Goal: Information Seeking & Learning: Compare options

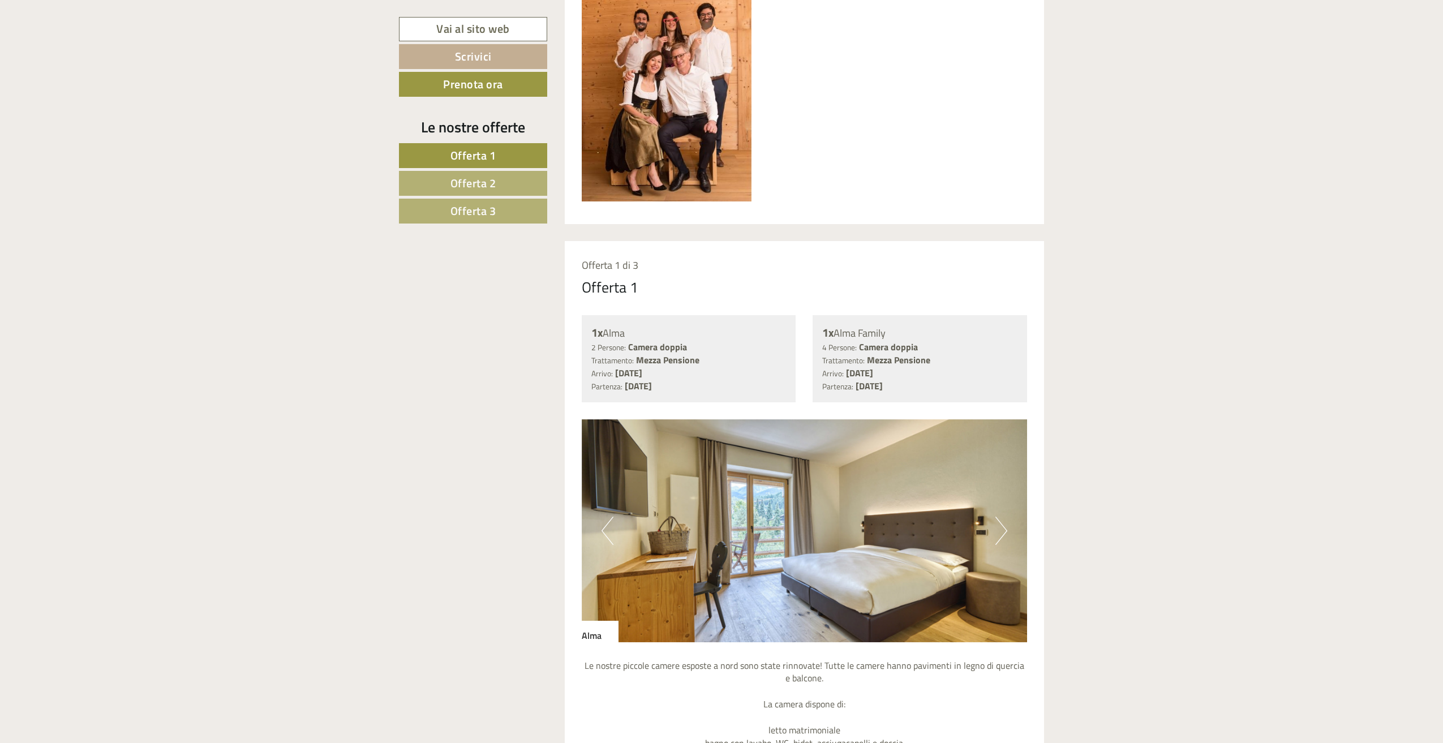
scroll to position [846, 0]
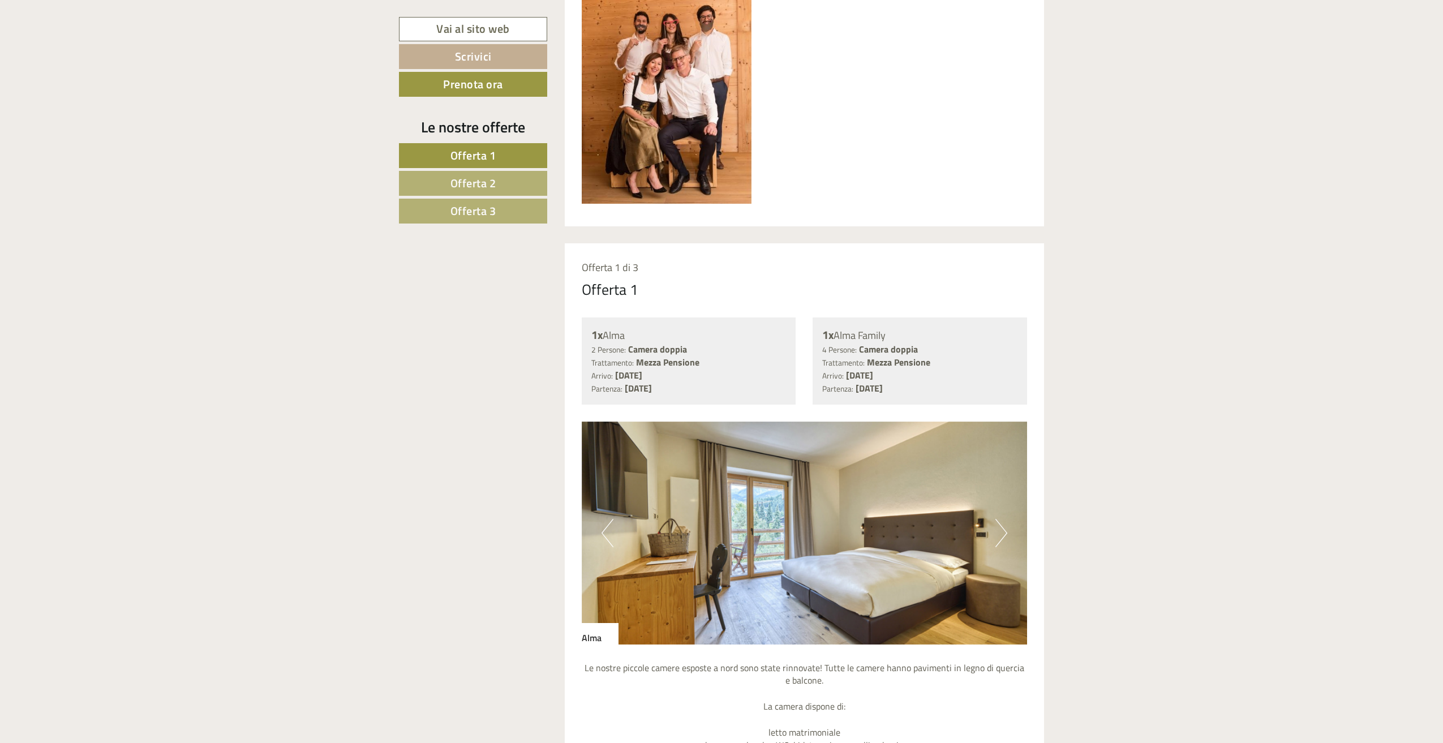
drag, startPoint x: 518, startPoint y: 181, endPoint x: 485, endPoint y: 217, distance: 48.9
click at [518, 181] on link "Offerta 2" at bounding box center [473, 183] width 148 height 25
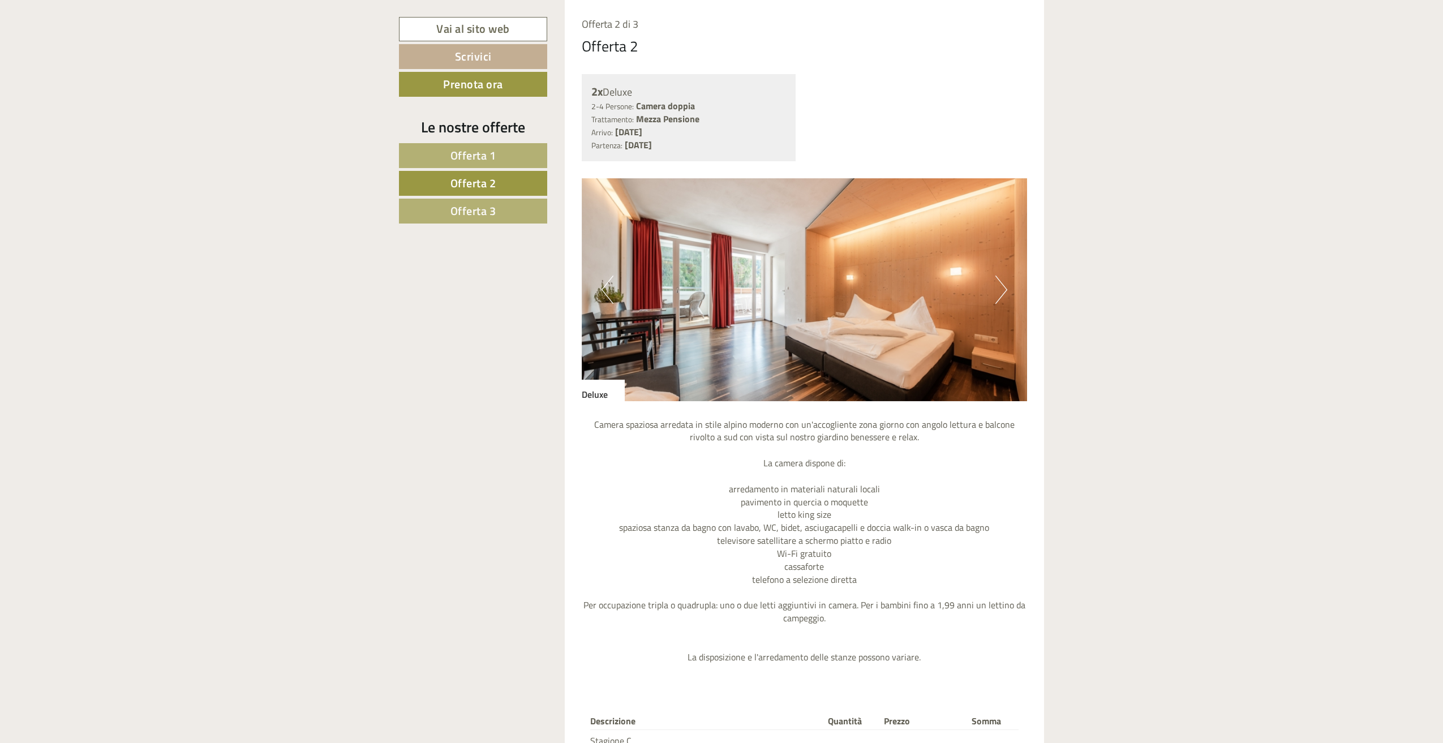
click at [484, 207] on span "Offerta 3" at bounding box center [473, 211] width 46 height 18
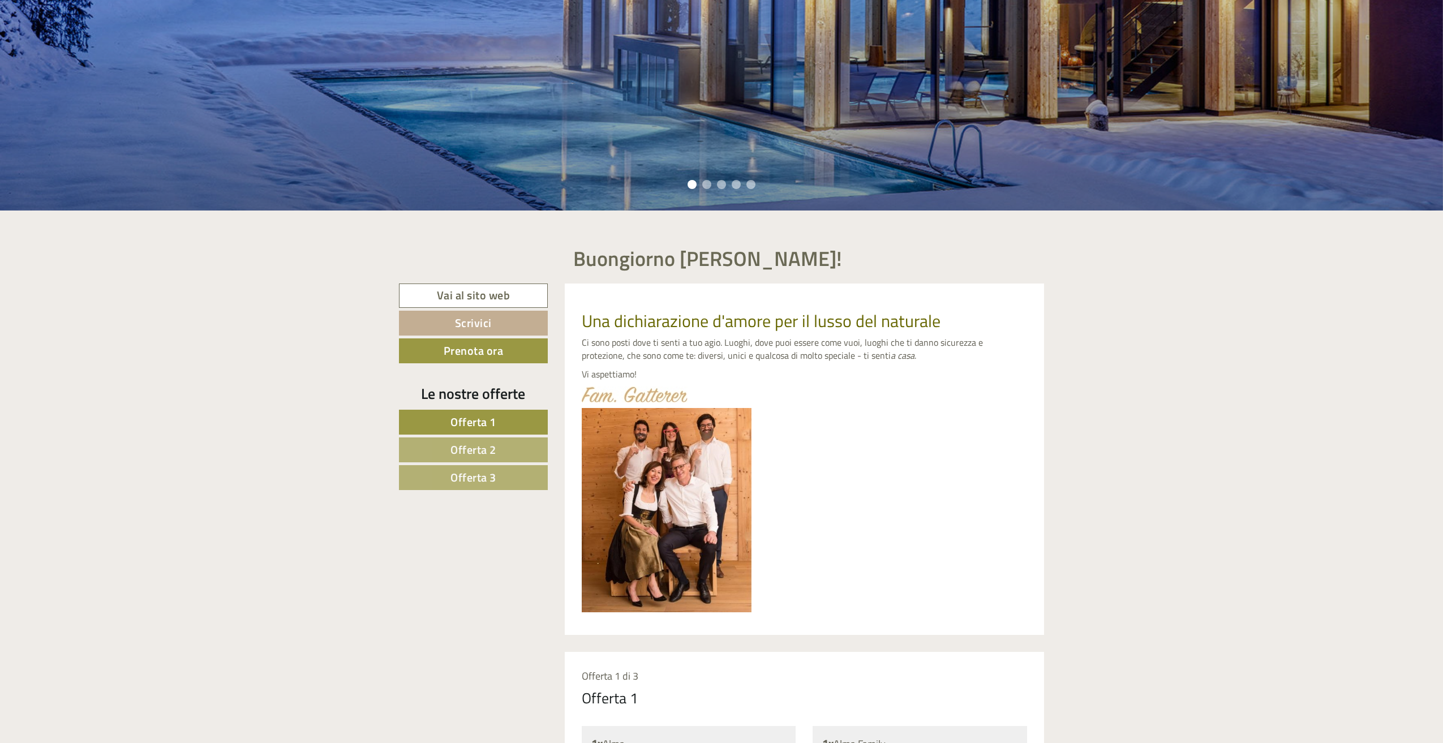
scroll to position [735, 0]
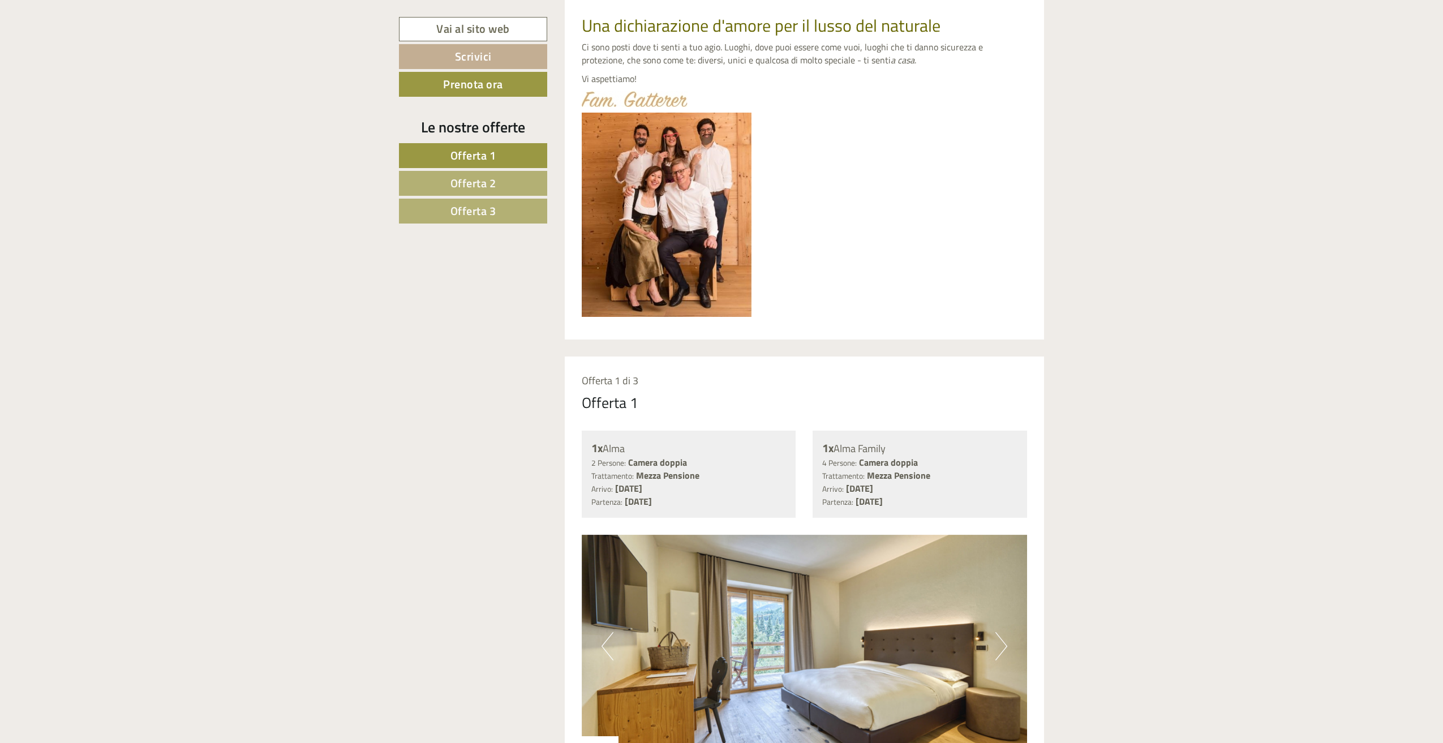
drag, startPoint x: 489, startPoint y: 182, endPoint x: 493, endPoint y: 204, distance: 22.3
click at [489, 182] on span "Offerta 2" at bounding box center [473, 183] width 46 height 18
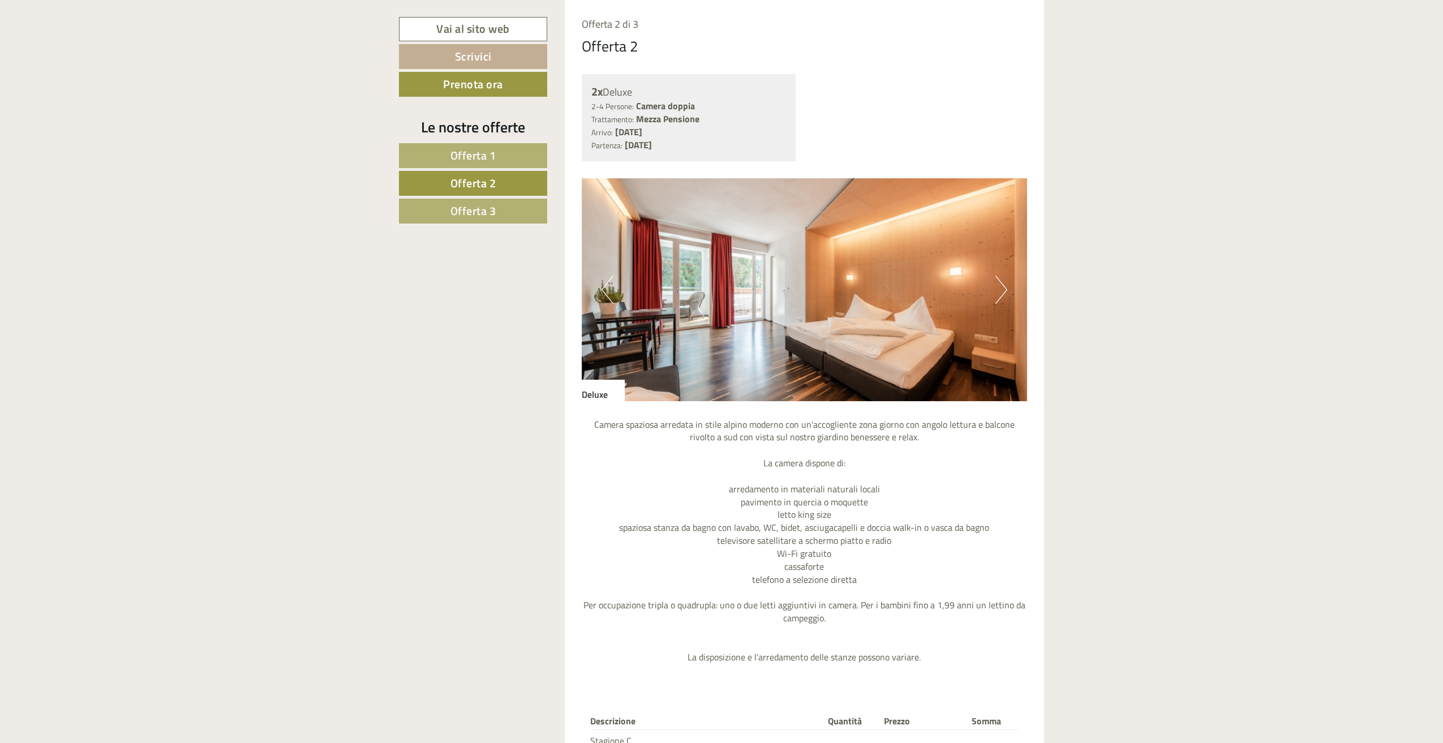
click at [468, 217] on span "Offerta 3" at bounding box center [473, 211] width 46 height 18
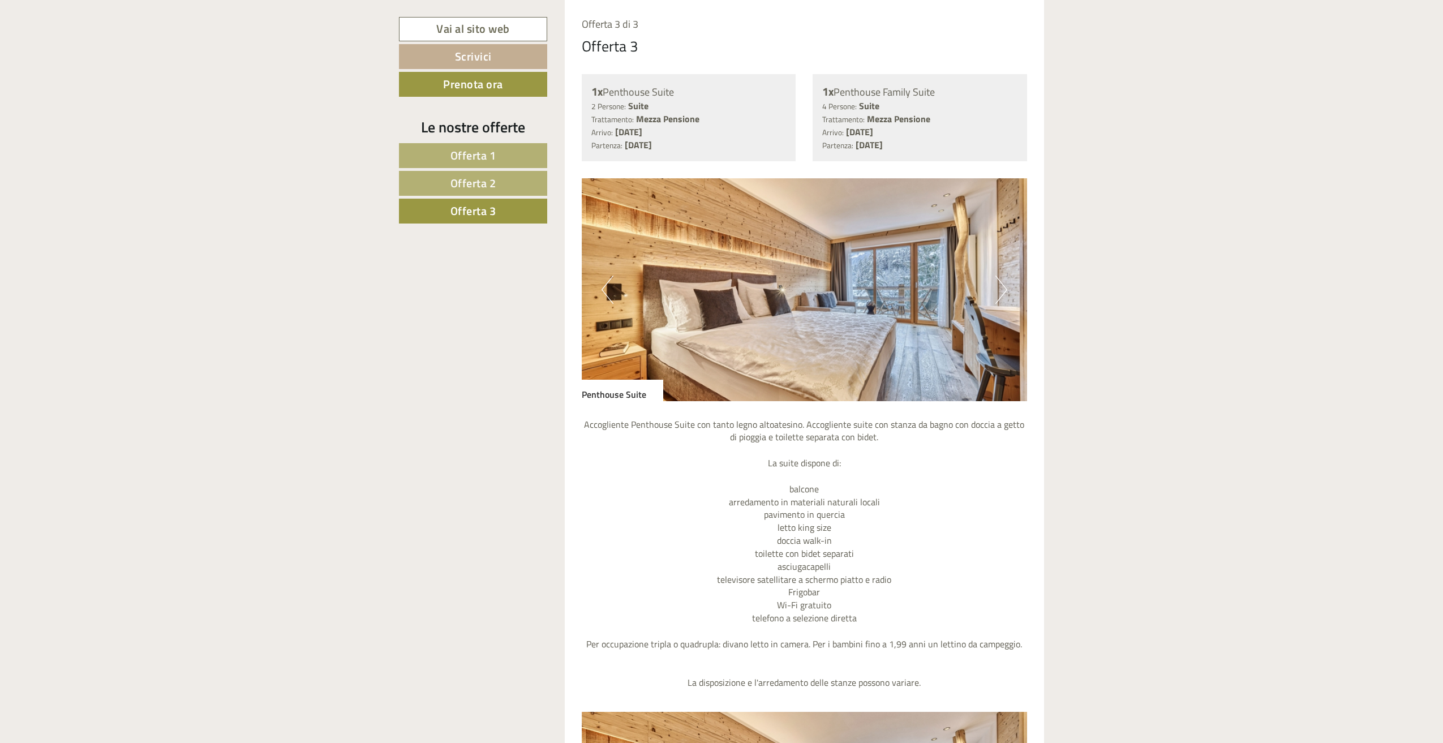
click at [470, 153] on span "Offerta 1" at bounding box center [473, 156] width 46 height 18
